Goal: Register for event/course

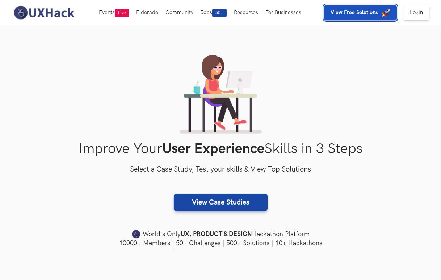
click at [389, 12] on img "button" at bounding box center [386, 12] width 9 height 9
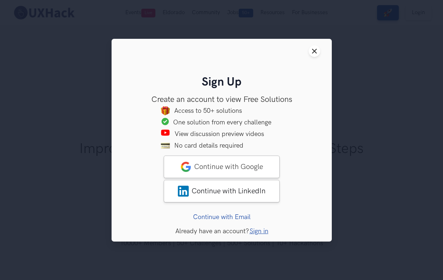
click at [306, 53] on header "Close modal window" at bounding box center [222, 51] width 220 height 25
click at [311, 51] on button "Close modal window" at bounding box center [315, 51] width 12 height 12
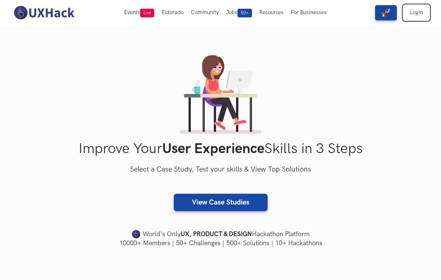
click at [404, 14] on link "Login" at bounding box center [417, 12] width 26 height 15
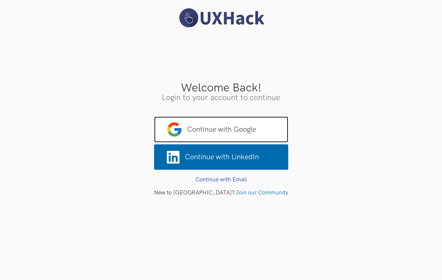
click at [217, 124] on span "Continue with Google" at bounding box center [221, 129] width 134 height 26
click at [216, 126] on span "Continue with Google" at bounding box center [221, 129] width 134 height 26
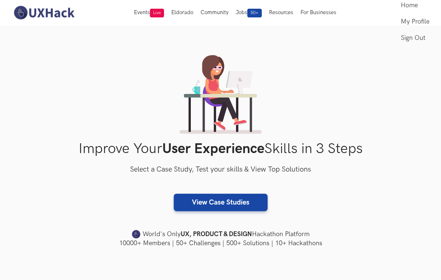
click at [378, 63] on div "Improve Your User Experience Skills in 3 Steps Select a Case Study, Test your s…" at bounding box center [220, 151] width 371 height 192
click at [408, 23] on link "My Profile" at bounding box center [415, 21] width 29 height 16
click at [408, 22] on link "My Profile" at bounding box center [415, 21] width 29 height 16
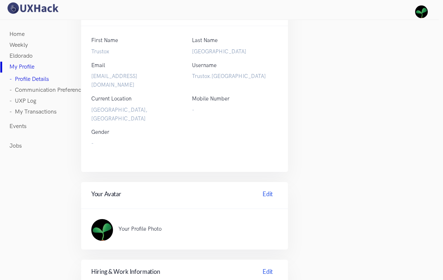
scroll to position [92, 0]
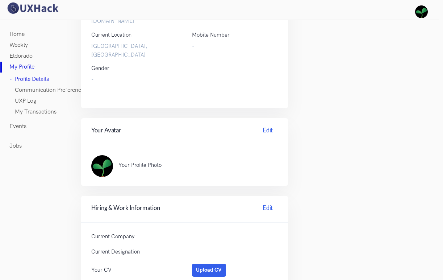
click at [19, 33] on link "Home" at bounding box center [16, 34] width 15 height 11
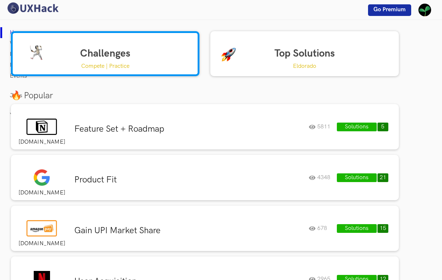
scroll to position [92, 0]
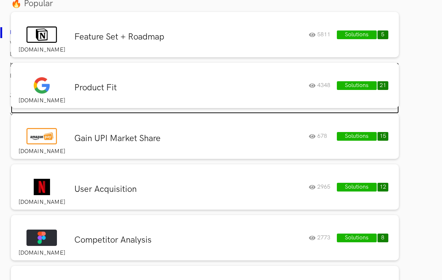
click at [159, 90] on h3 "Product Fit" at bounding box center [188, 87] width 229 height 11
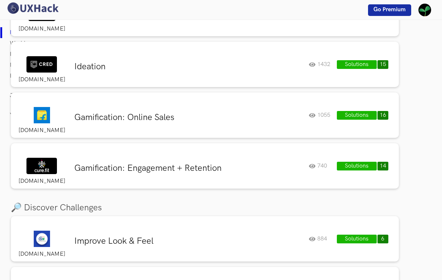
scroll to position [337, 0]
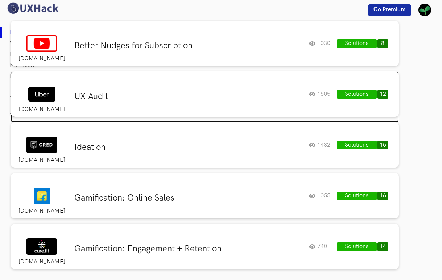
click at [94, 104] on div "UX Audit" at bounding box center [189, 98] width 240 height 14
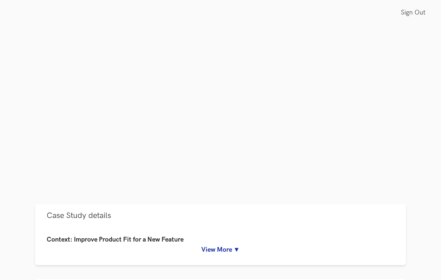
scroll to position [37, 0]
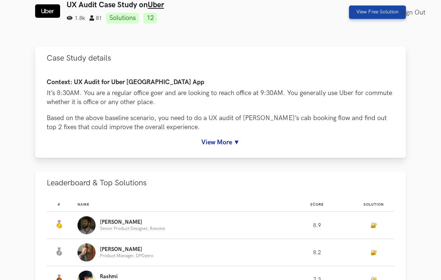
scroll to position [99, 0]
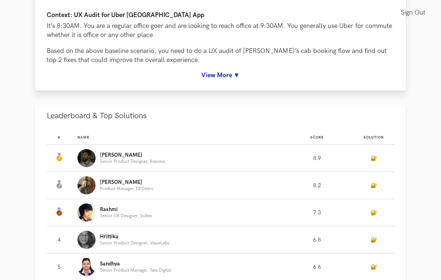
click at [233, 72] on link "View More ▼" at bounding box center [221, 75] width 348 height 8
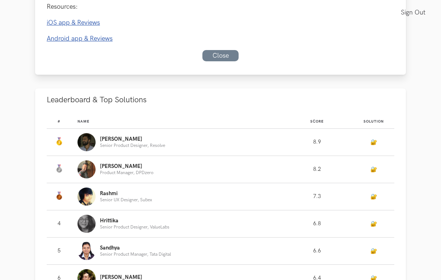
scroll to position [453, 0]
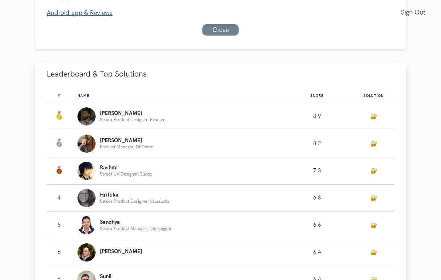
click at [103, 112] on p "Tony" at bounding box center [132, 114] width 65 height 6
drag, startPoint x: 371, startPoint y: 114, endPoint x: 377, endPoint y: 115, distance: 5.8
click at [371, 114] on td "🔐" at bounding box center [373, 116] width 41 height 27
click at [377, 115] on td "🔐" at bounding box center [373, 116] width 41 height 27
click at [376, 116] on link "🔐" at bounding box center [374, 116] width 7 height 6
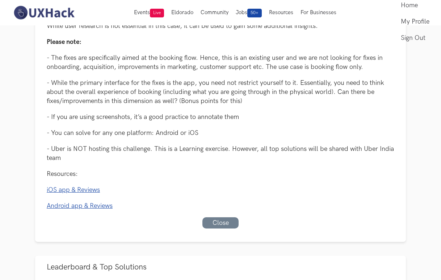
scroll to position [72, 0]
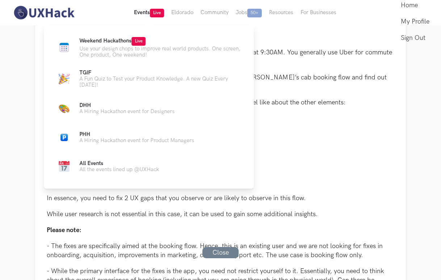
click at [133, 11] on button "Events Live" at bounding box center [148, 12] width 37 height 25
click at [134, 43] on span "Live" at bounding box center [139, 41] width 14 height 9
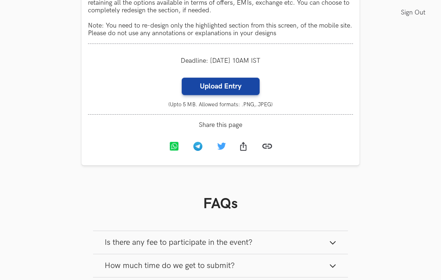
scroll to position [726, 0]
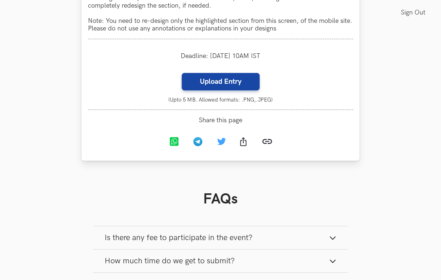
click at [206, 90] on label "Upload Entry" at bounding box center [221, 81] width 78 height 17
click at [182, 73] on input "Upload Entry" at bounding box center [182, 72] width 0 height 0
